Goal: Task Accomplishment & Management: Manage account settings

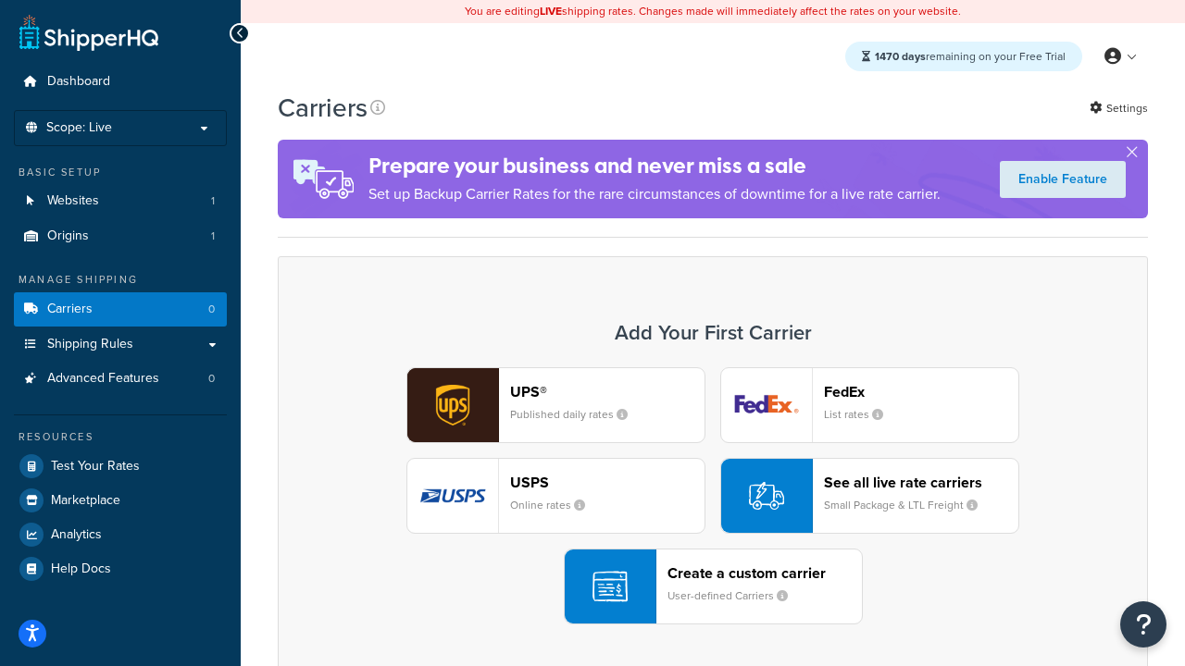
click at [713, 496] on div "UPS® Published daily rates FedEx List rates USPS Online rates See all live rate…" at bounding box center [712, 495] width 831 height 257
click at [921, 391] on header "FedEx" at bounding box center [921, 392] width 194 height 18
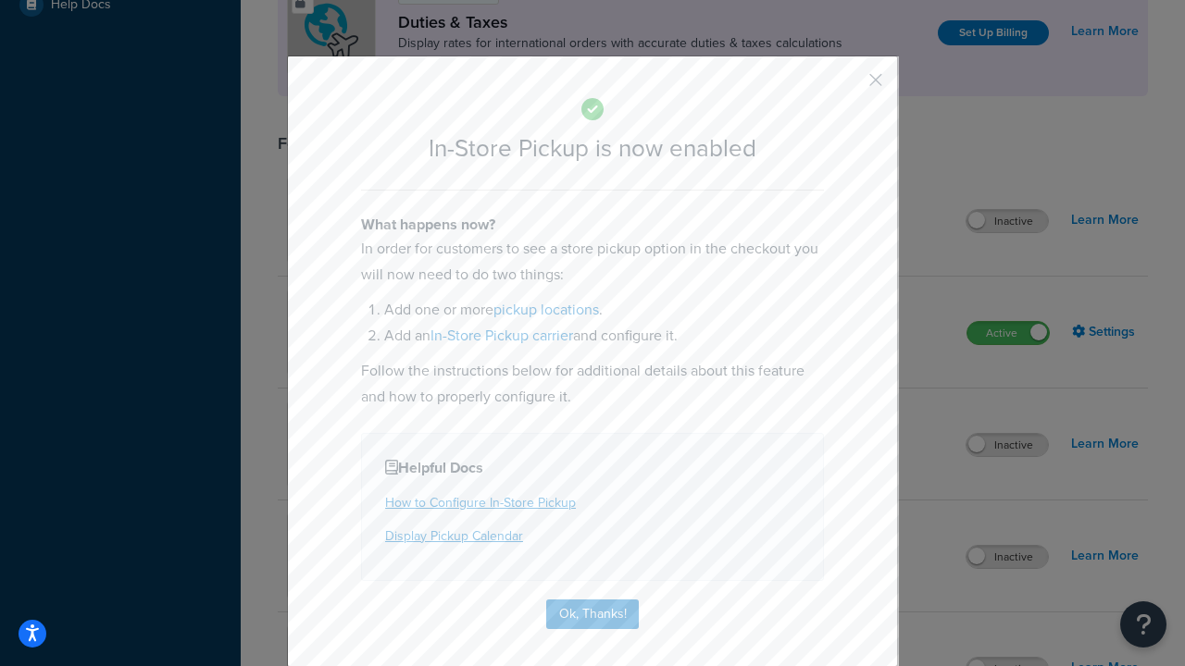
click at [848, 86] on button "button" at bounding box center [848, 86] width 5 height 5
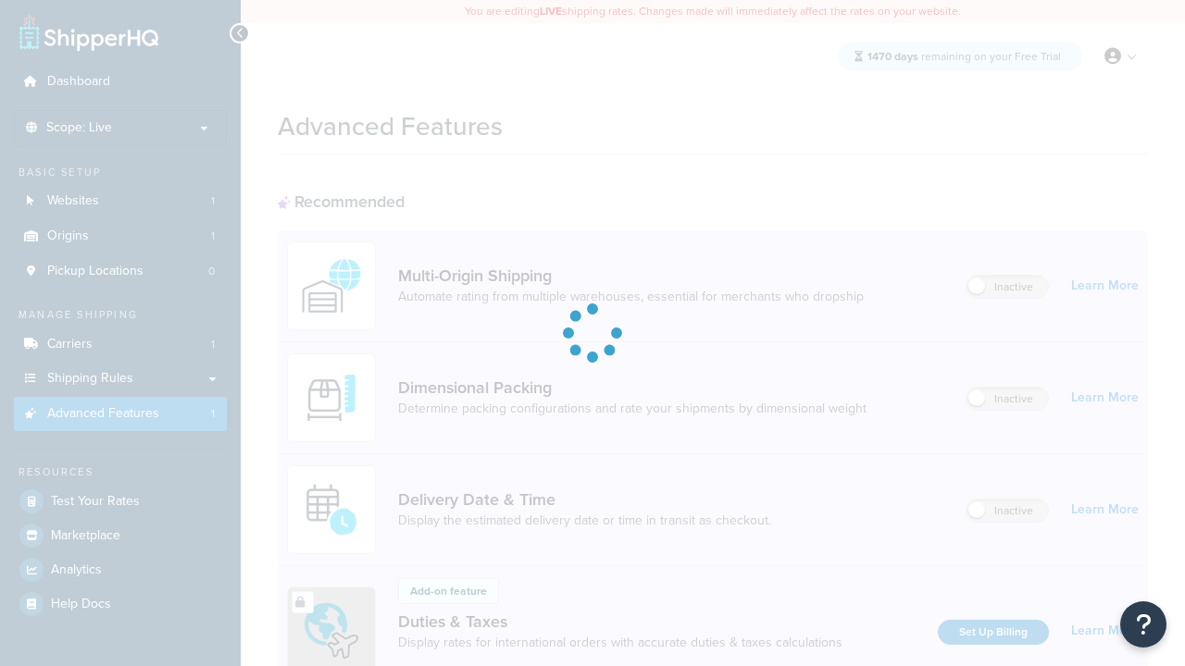
scroll to position [600, 0]
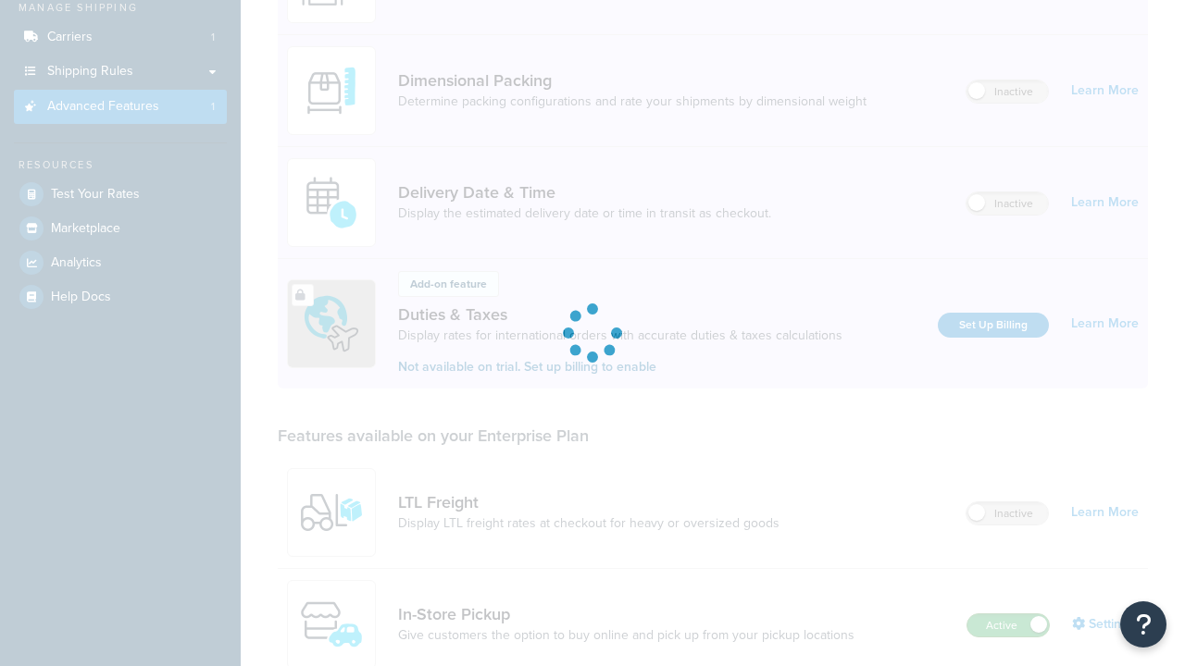
click at [1008, 614] on label "Active" at bounding box center [1007, 625] width 81 height 22
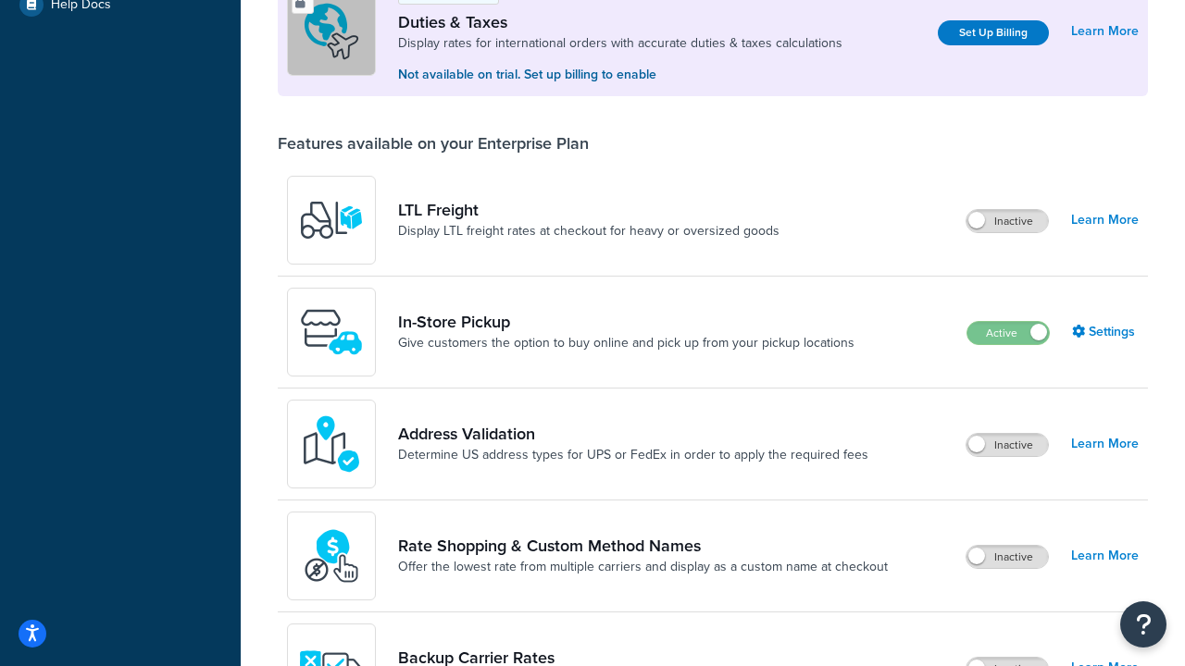
scroll to position [564, 0]
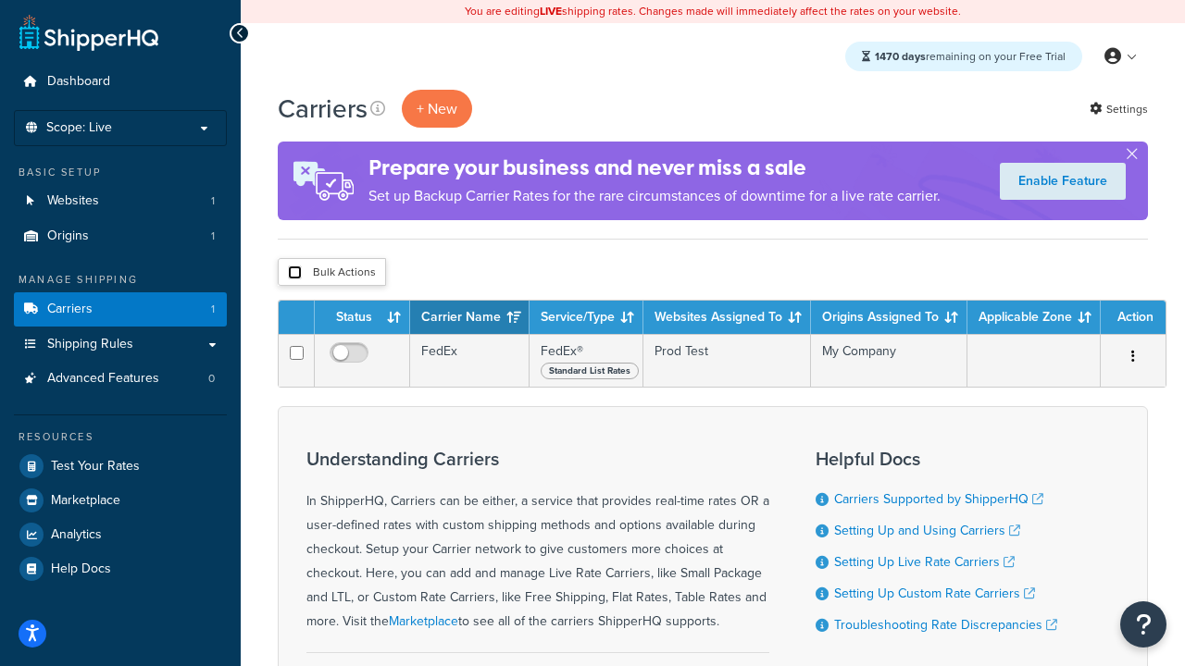
click at [294, 273] on input "checkbox" at bounding box center [295, 273] width 14 height 14
checkbox input "true"
click at [0, 0] on button "Delete" at bounding box center [0, 0] width 0 height 0
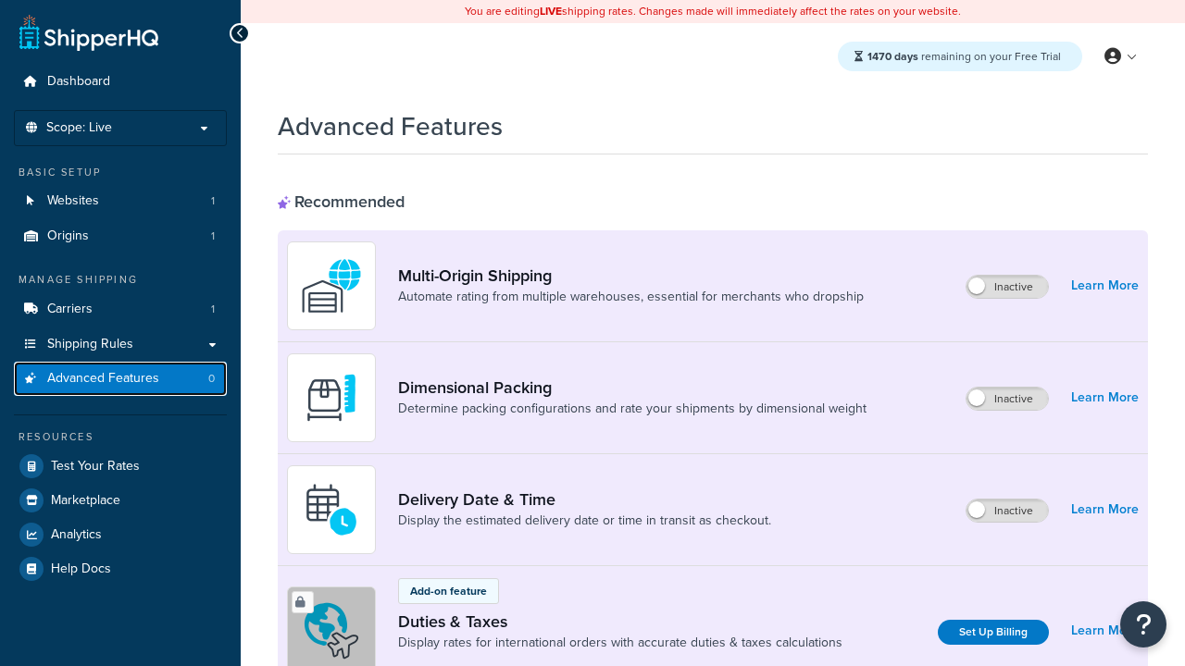
click at [120, 378] on span "Advanced Features" at bounding box center [103, 379] width 112 height 16
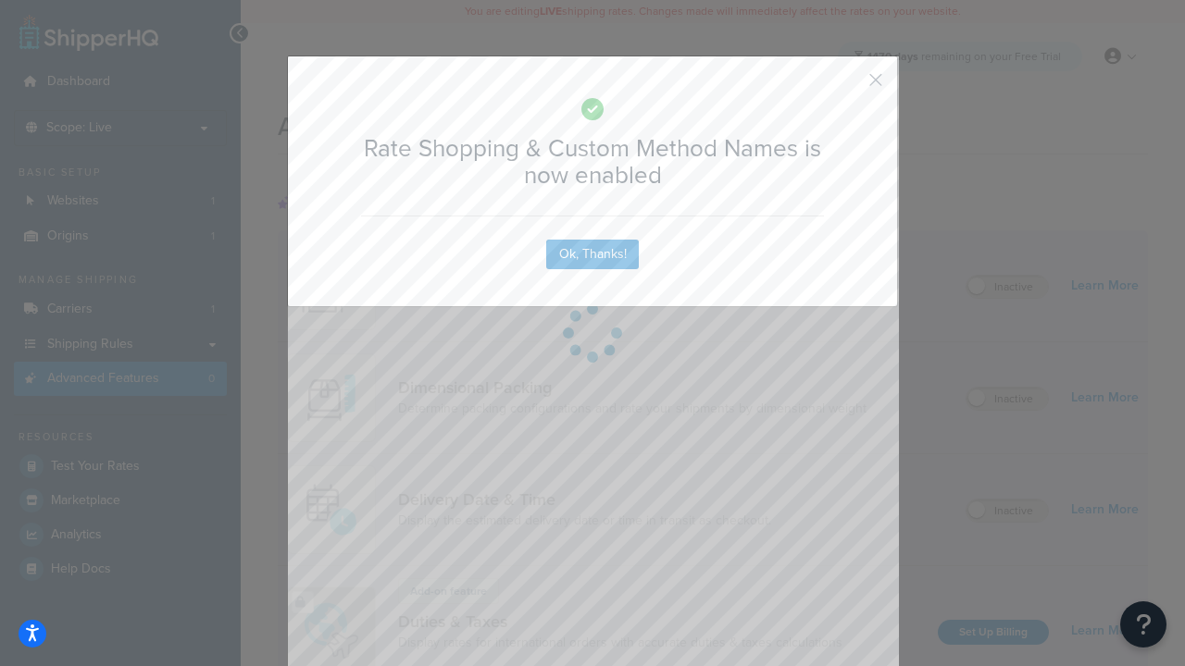
scroll to position [824, 0]
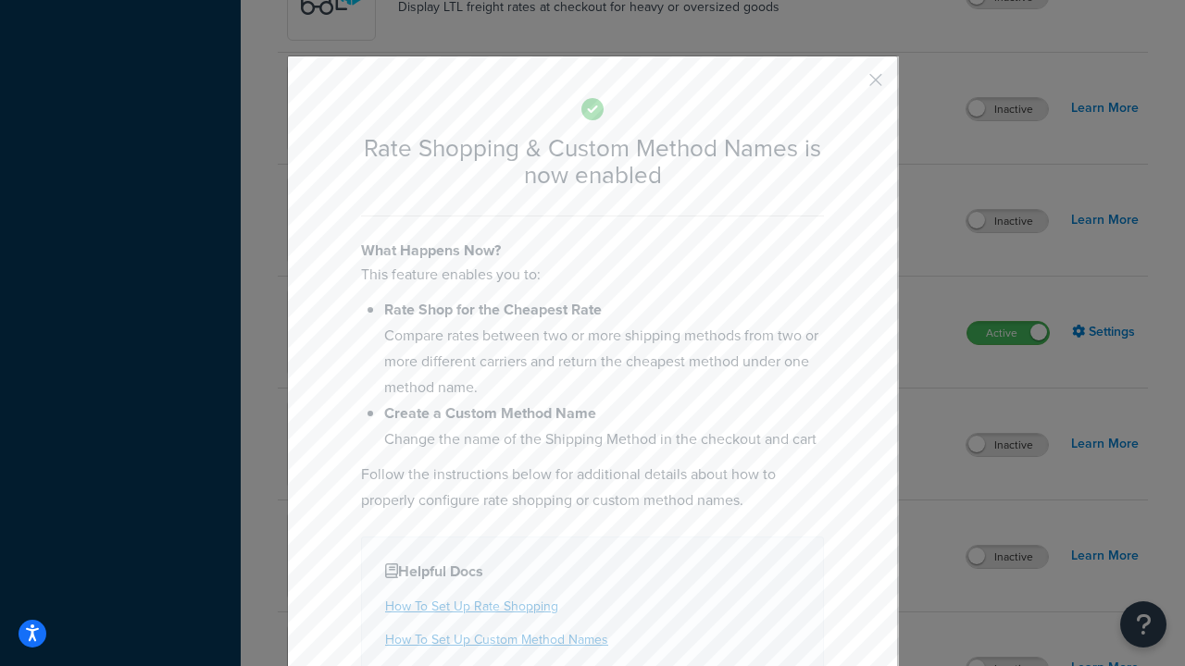
click at [848, 84] on button "button" at bounding box center [848, 86] width 5 height 5
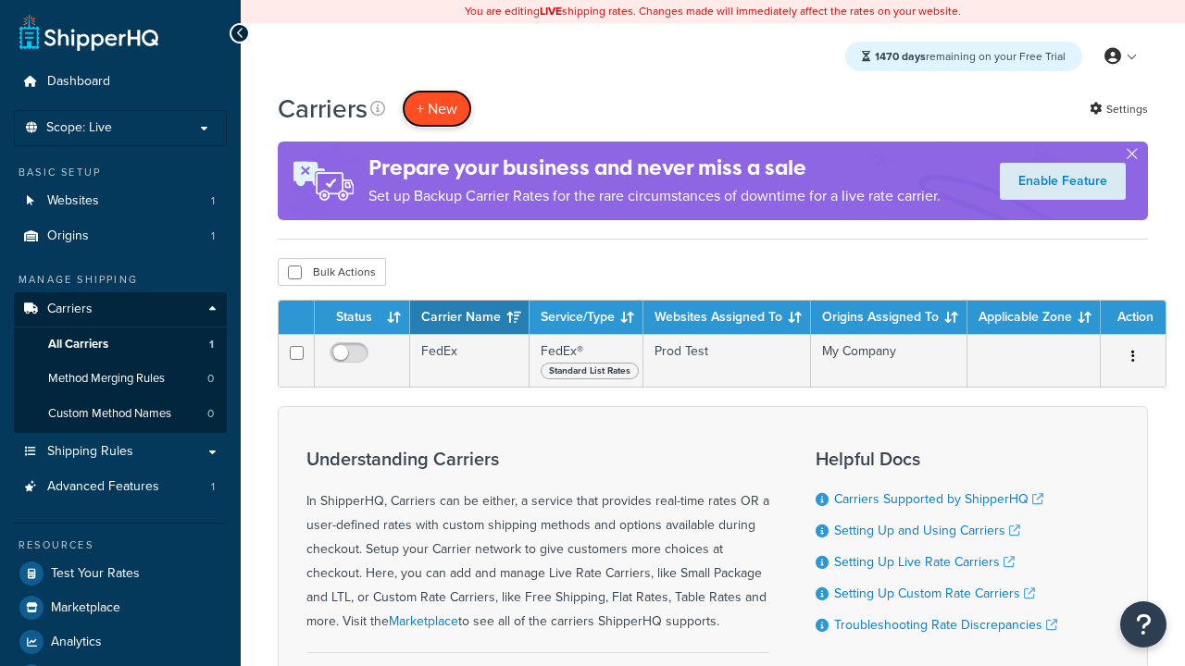
click at [437, 108] on button "+ New" at bounding box center [437, 109] width 70 height 38
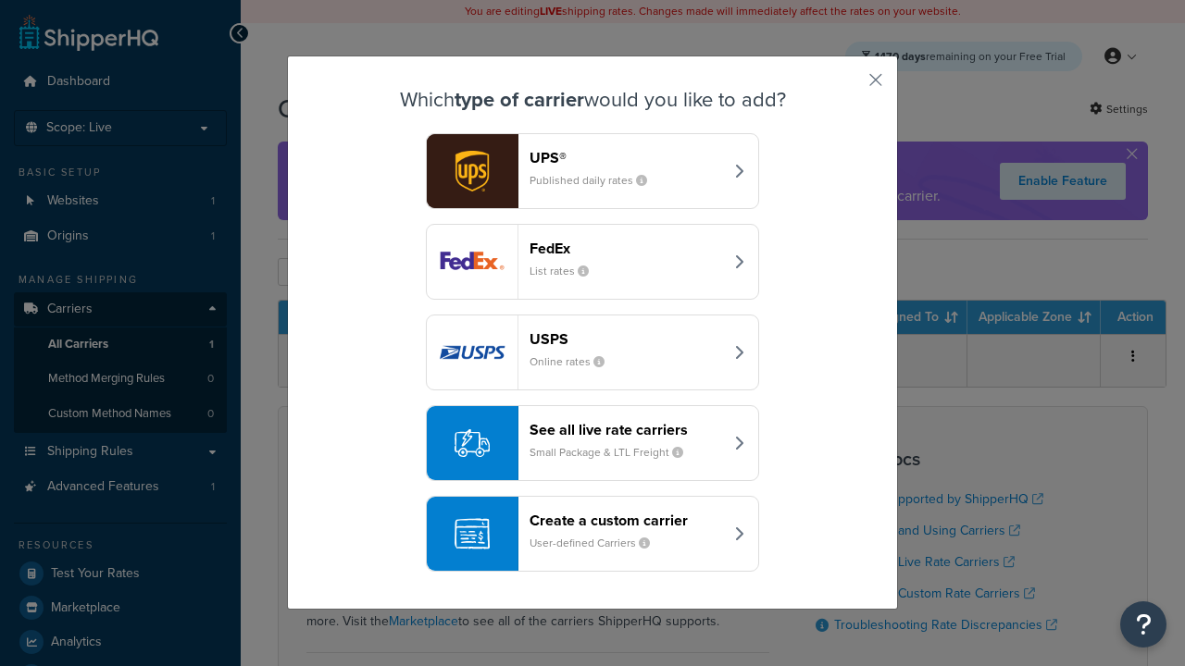
click at [592, 443] on div "See all live rate carriers Small Package & LTL Freight" at bounding box center [625, 443] width 193 height 44
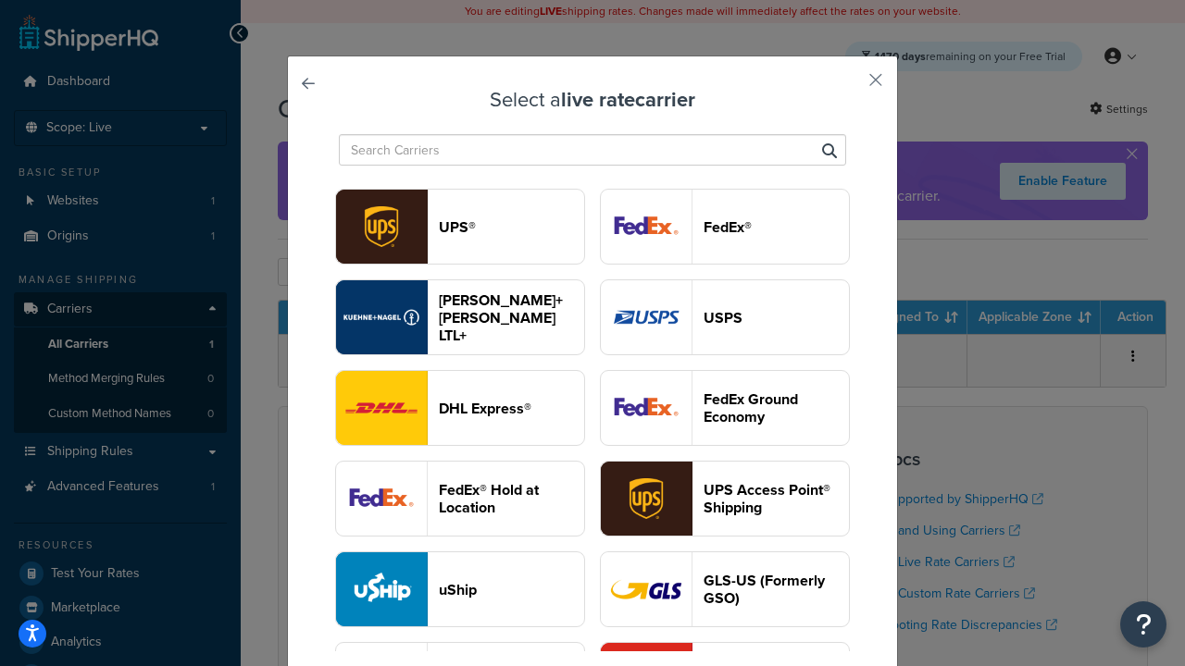
click at [725, 317] on header "USPS" at bounding box center [775, 318] width 145 height 18
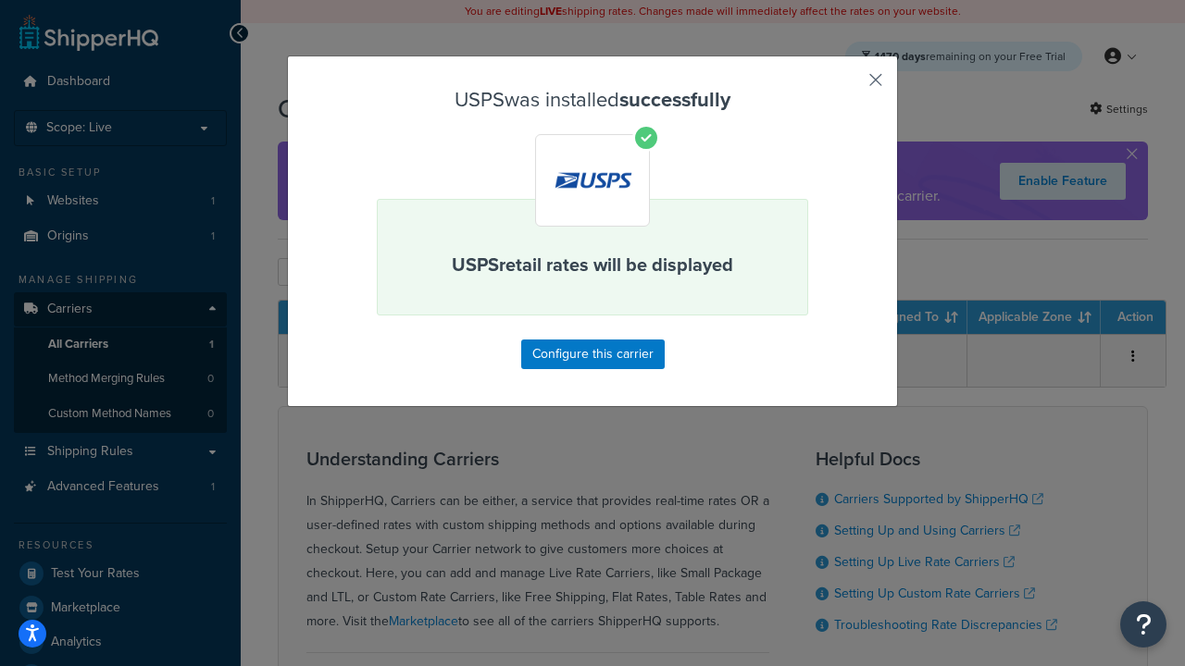
click at [848, 86] on button "button" at bounding box center [848, 86] width 5 height 5
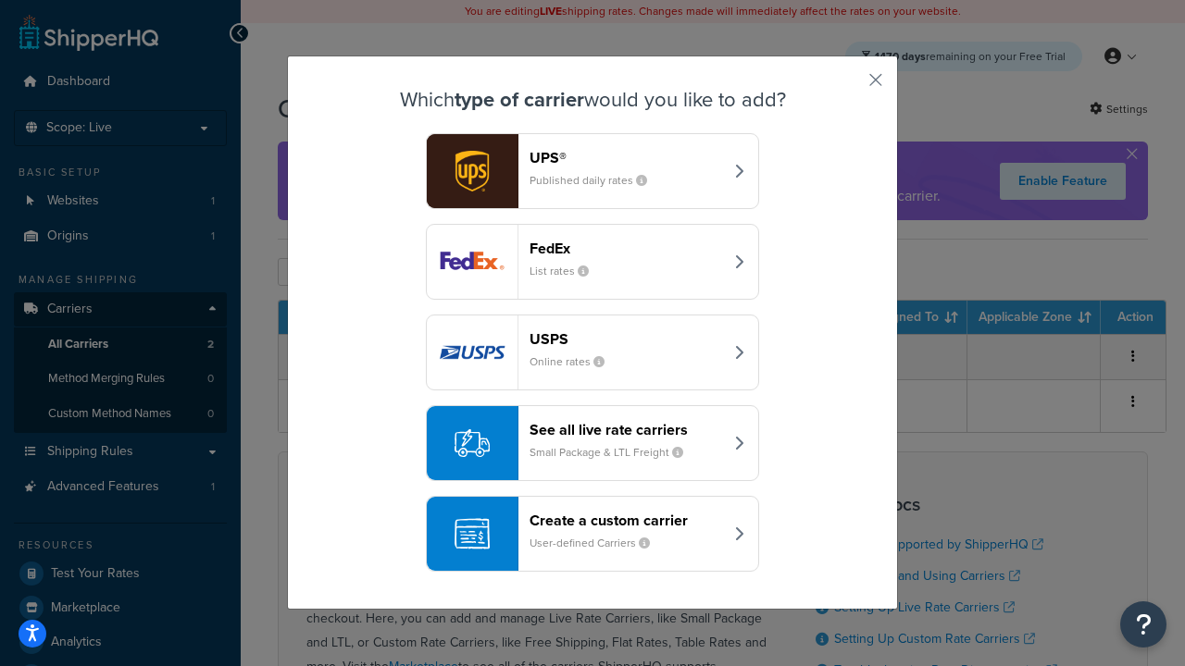
click at [592, 443] on div "See all live rate carriers Small Package & LTL Freight" at bounding box center [625, 443] width 193 height 44
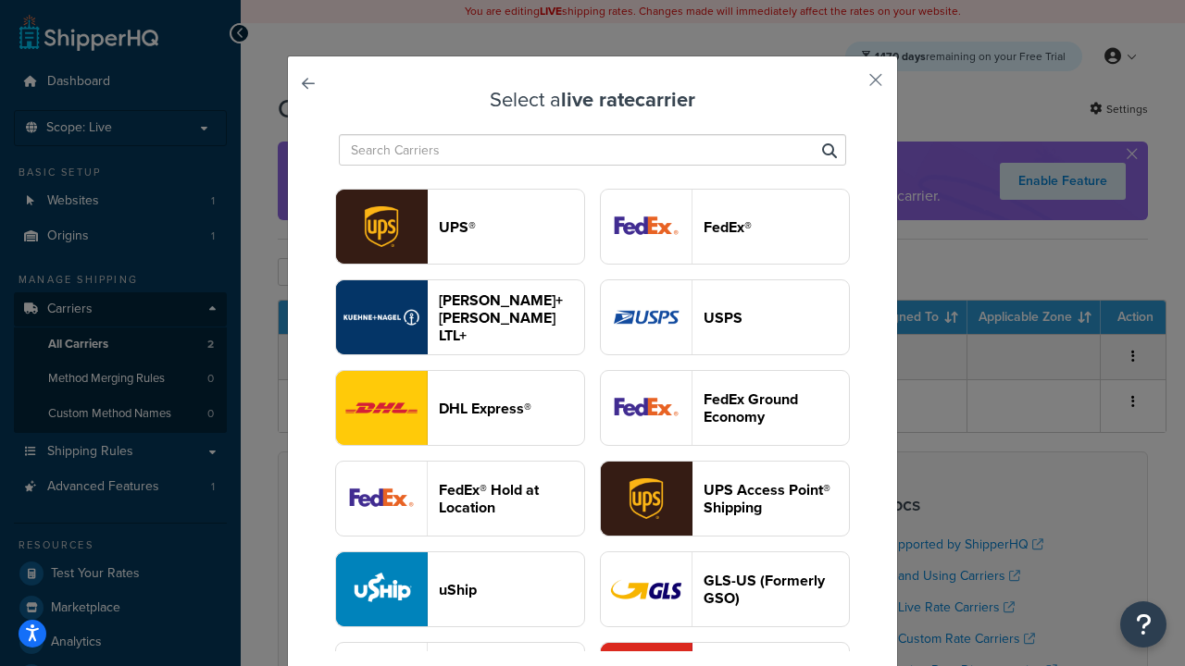
click at [725, 227] on header "FedEx®" at bounding box center [775, 227] width 145 height 18
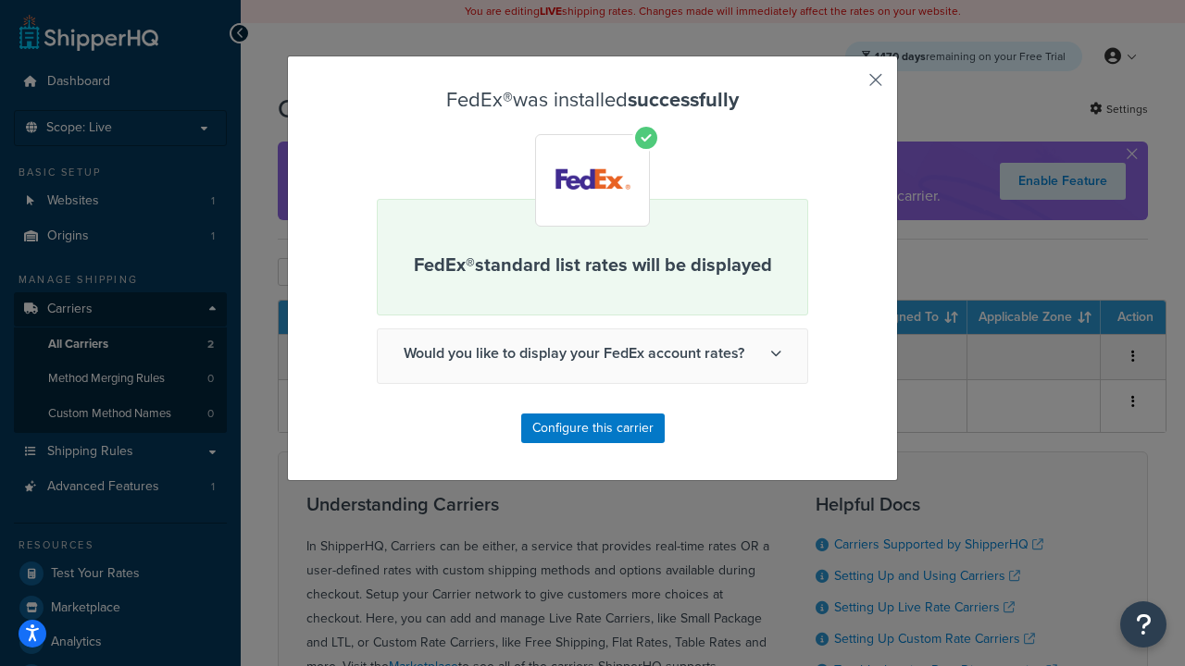
click at [848, 86] on button "button" at bounding box center [848, 86] width 5 height 5
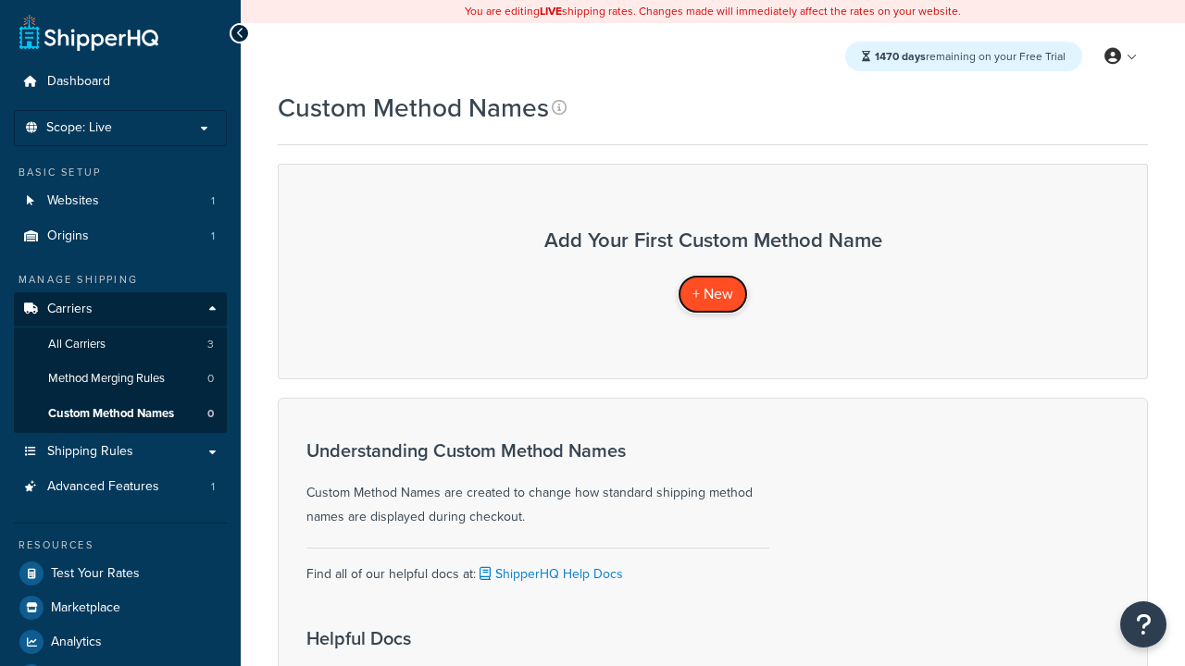
click at [713, 293] on span "+ New" at bounding box center [712, 293] width 41 height 21
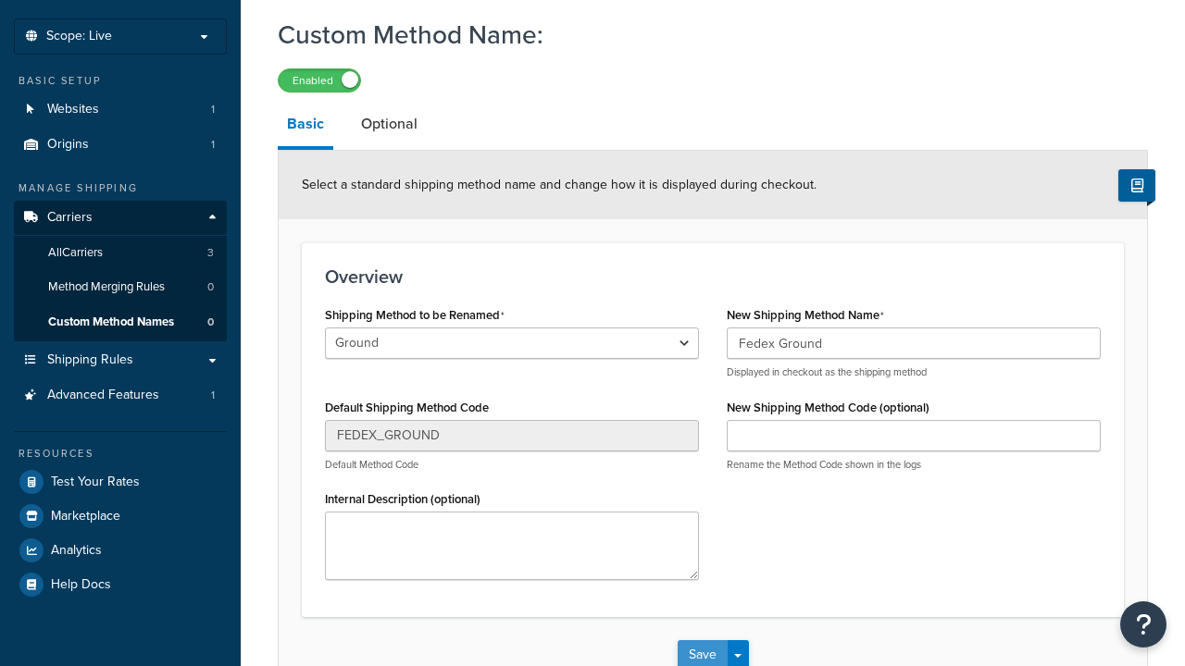
type input "Fedex Ground"
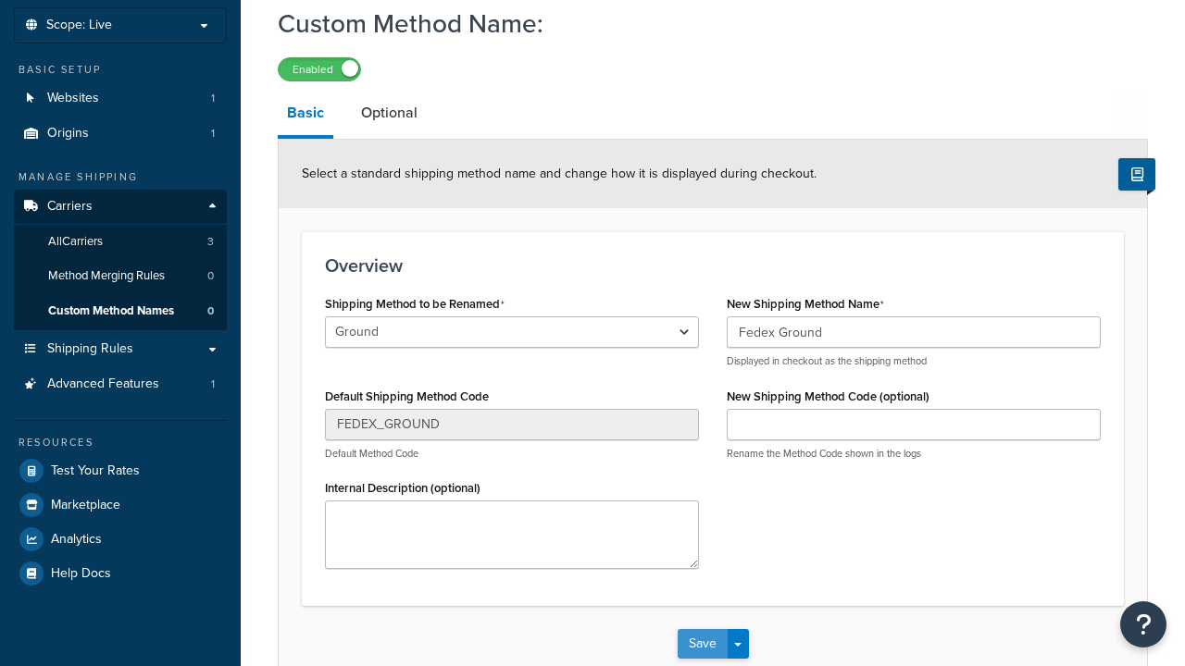
click at [701, 629] on button "Save" at bounding box center [702, 644] width 50 height 30
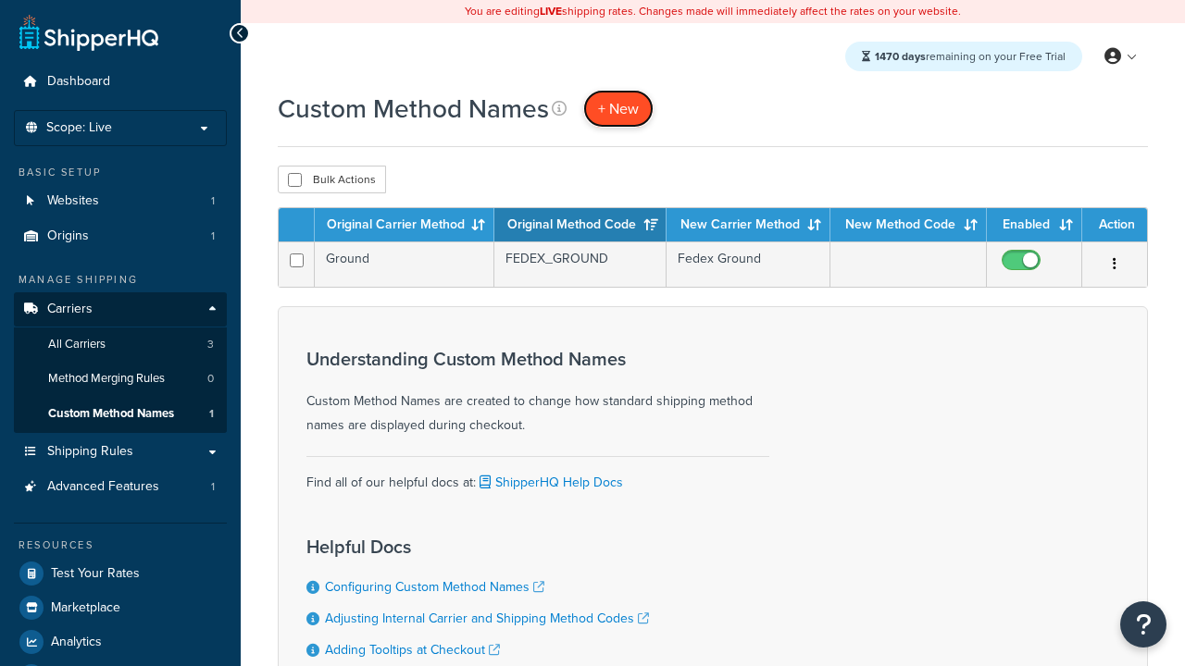
click at [618, 108] on span "+ New" at bounding box center [618, 108] width 41 height 21
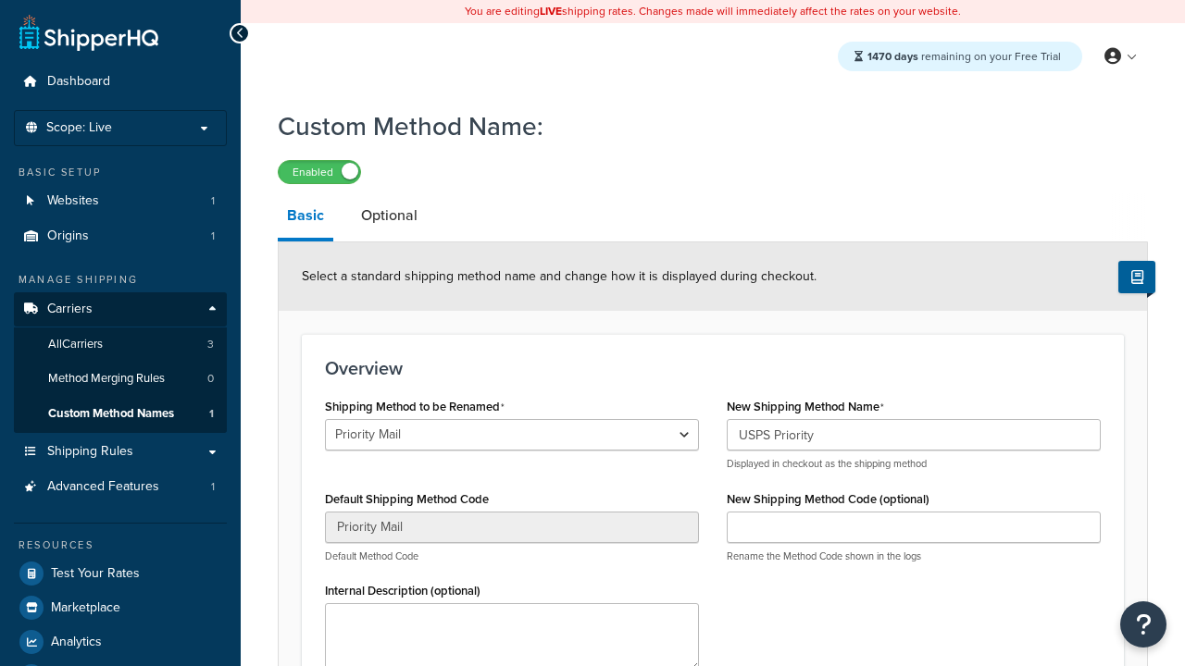
select select "732113"
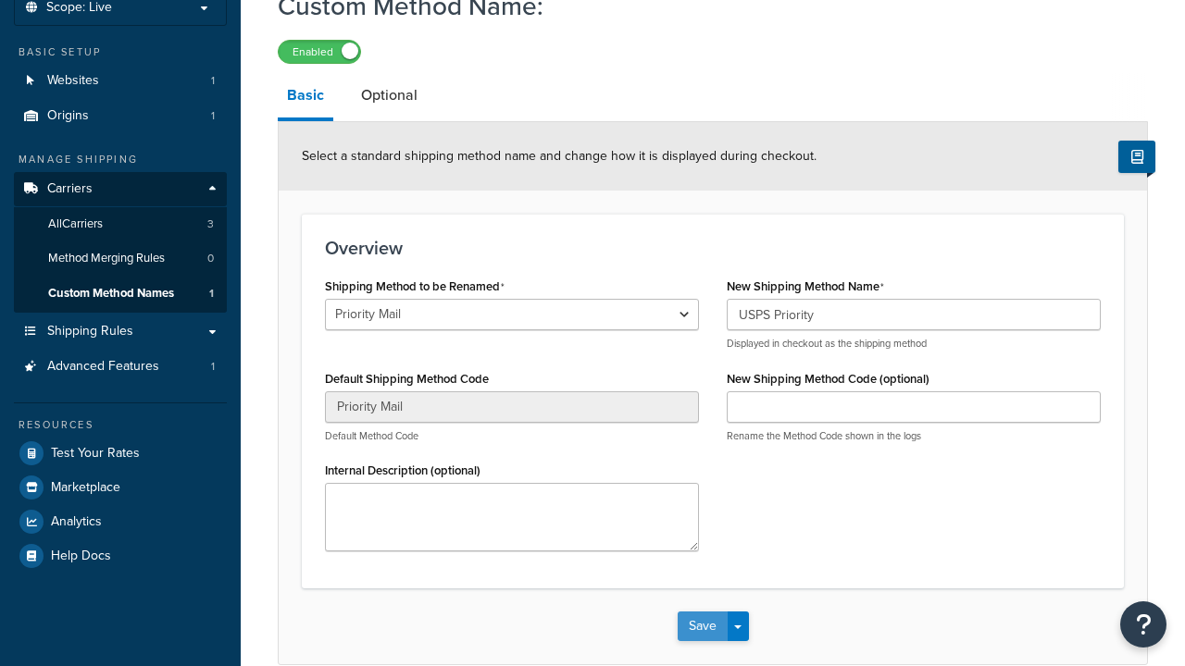
type input "USPS Priority"
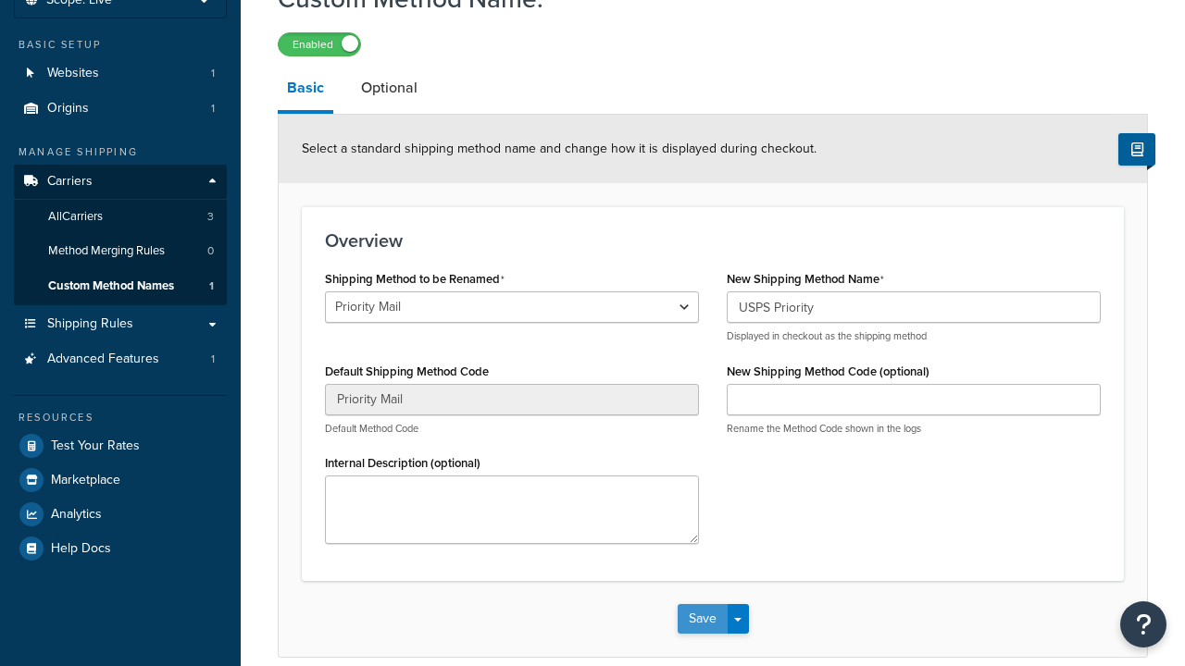
click at [701, 604] on button "Save" at bounding box center [702, 619] width 50 height 30
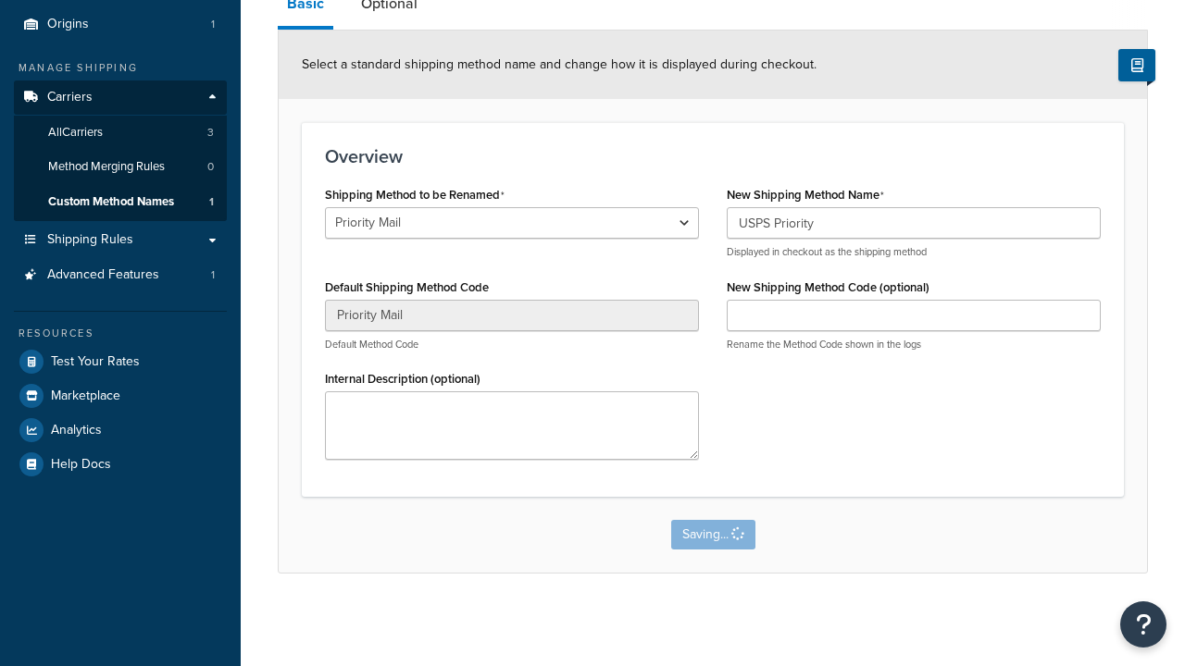
scroll to position [0, 0]
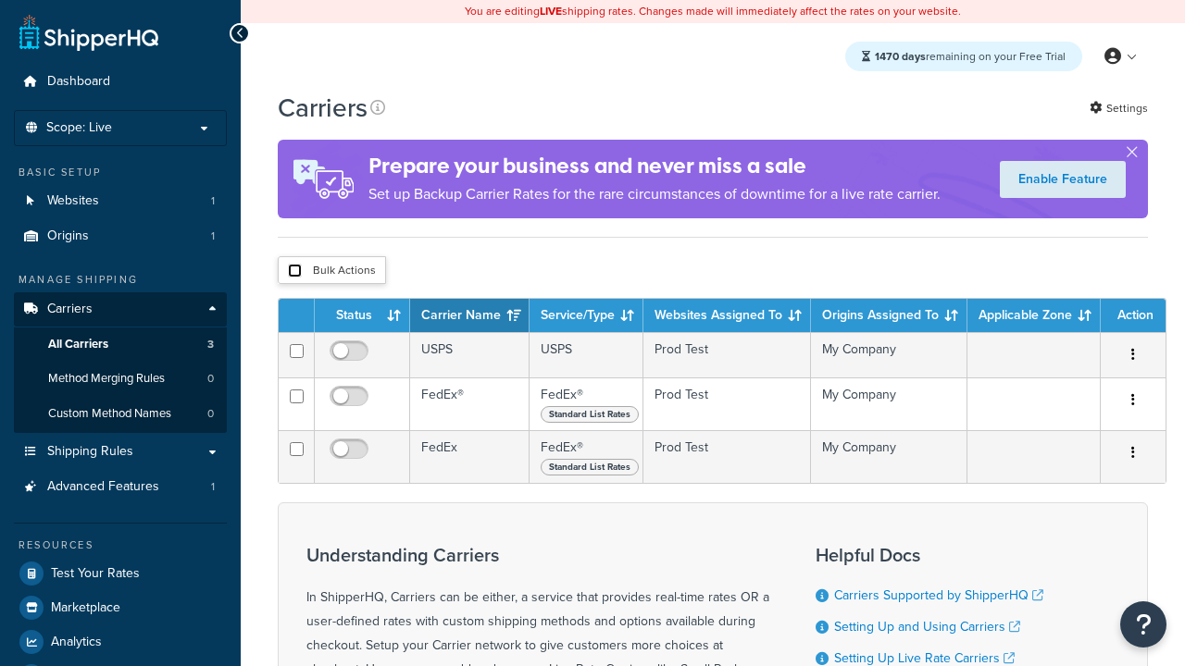
click at [294, 271] on input "checkbox" at bounding box center [295, 271] width 14 height 14
checkbox input "true"
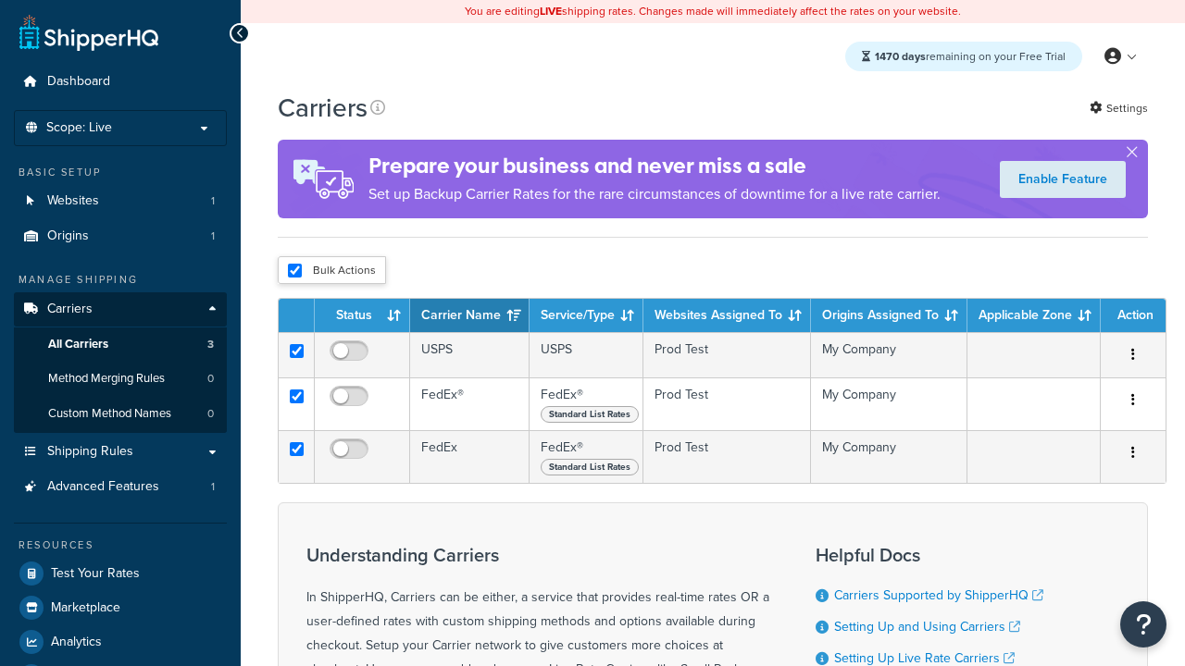
click at [0, 0] on button "Delete" at bounding box center [0, 0] width 0 height 0
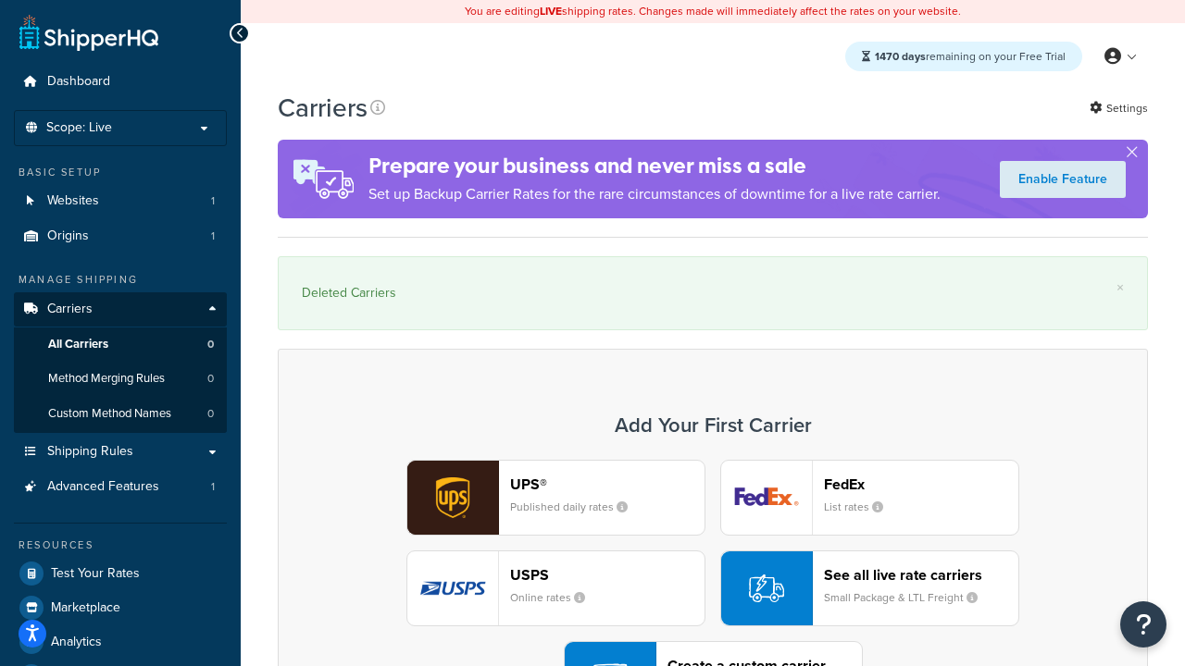
click at [713, 538] on div "UPS® Published daily rates FedEx List rates USPS Online rates See all live rate…" at bounding box center [712, 588] width 831 height 257
click at [713, 657] on div "Create a custom carrier User-defined Carriers" at bounding box center [764, 679] width 194 height 44
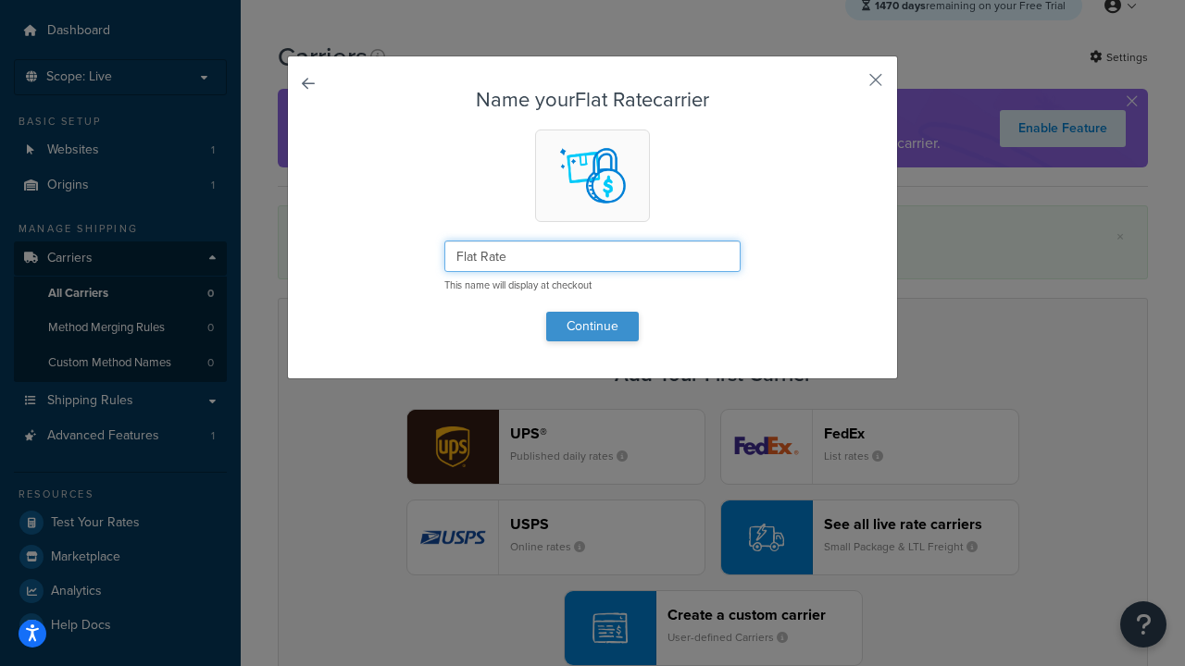
type input "Flat Rate"
click at [592, 326] on button "Continue" at bounding box center [592, 327] width 93 height 30
